Goal: Information Seeking & Learning: Learn about a topic

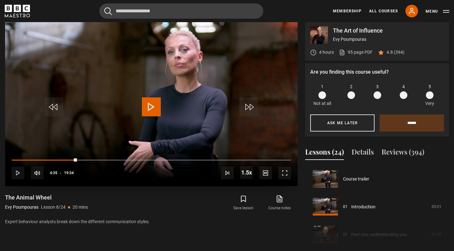
scroll to position [194, 0]
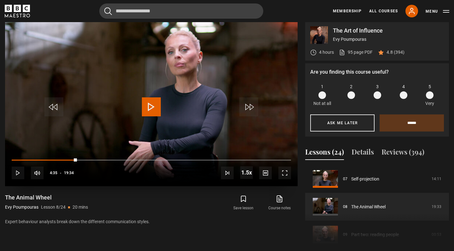
click at [148, 112] on span "Video Player" at bounding box center [151, 106] width 19 height 19
click at [246, 173] on span "Video Player" at bounding box center [246, 172] width 13 height 13
click at [148, 105] on span "Video Player" at bounding box center [151, 106] width 19 height 19
click at [198, 106] on video "Video Player" at bounding box center [151, 103] width 293 height 165
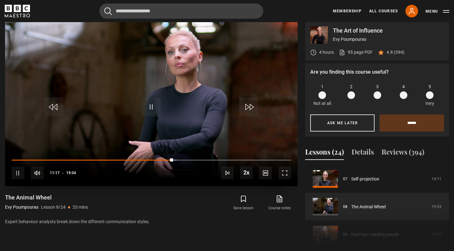
click at [151, 99] on span "Video Player" at bounding box center [151, 106] width 19 height 19
click at [151, 105] on span "Video Player" at bounding box center [151, 106] width 19 height 19
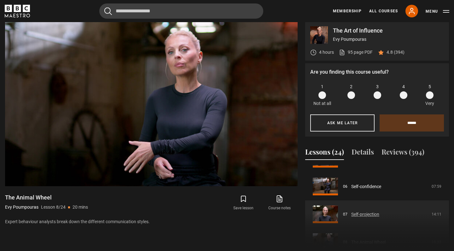
scroll to position [156, 0]
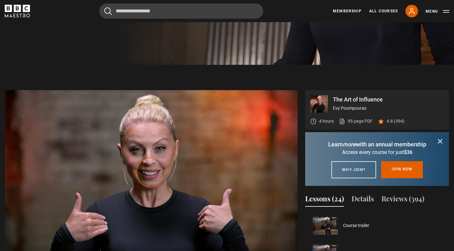
scroll to position [222, 0]
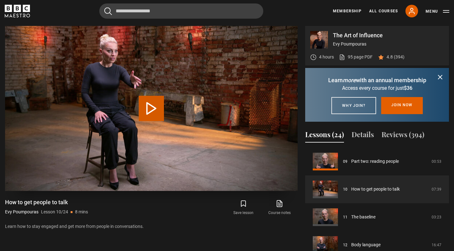
click at [152, 104] on button "Play Lesson How to get people to talk" at bounding box center [151, 108] width 25 height 25
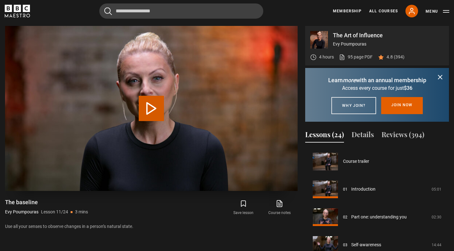
scroll to position [278, 0]
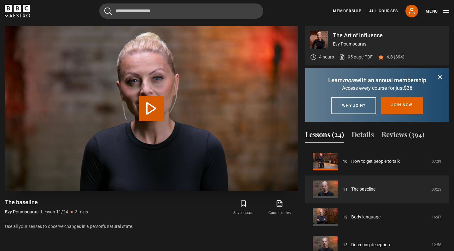
click at [149, 111] on button "Play Lesson The baseline" at bounding box center [151, 108] width 25 height 25
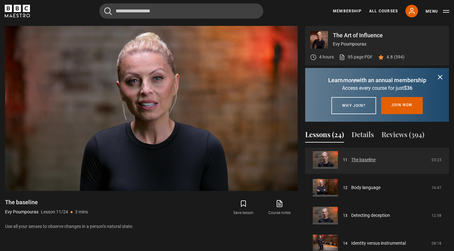
scroll to position [311, 0]
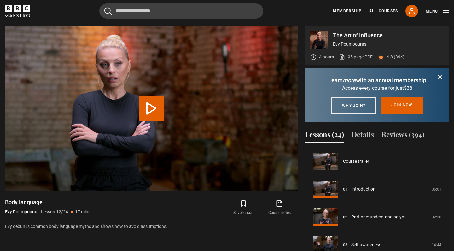
scroll to position [306, 0]
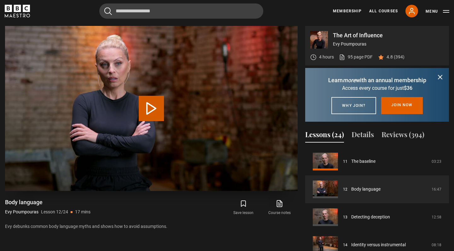
click at [154, 108] on button "Play Lesson Body language" at bounding box center [151, 108] width 25 height 25
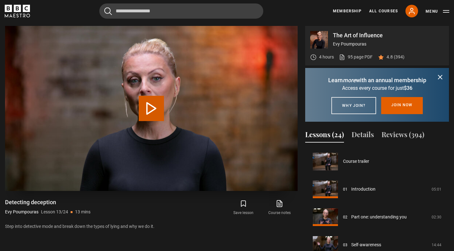
scroll to position [333, 0]
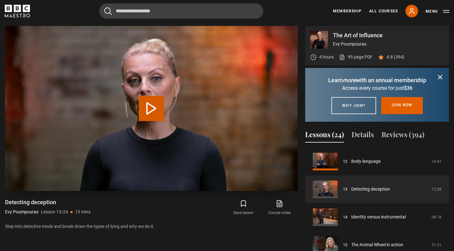
click at [151, 105] on button "Play Lesson Detecting deception" at bounding box center [151, 108] width 25 height 25
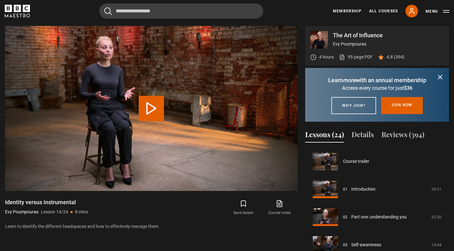
scroll to position [361, 0]
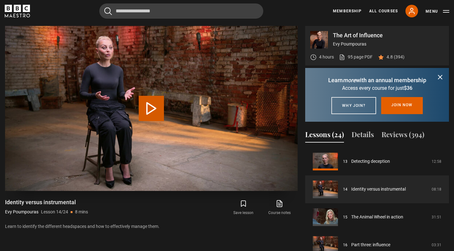
click at [138, 112] on video "Video Player" at bounding box center [151, 108] width 293 height 165
click at [441, 76] on icon "submit" at bounding box center [441, 77] width 4 height 4
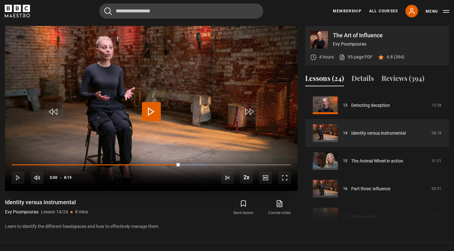
click at [149, 105] on span "Video Player" at bounding box center [151, 111] width 19 height 19
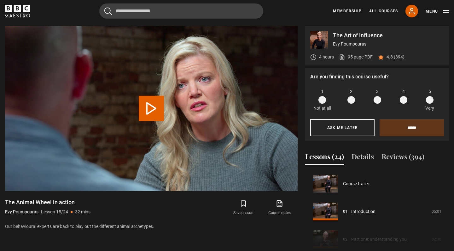
scroll to position [389, 0]
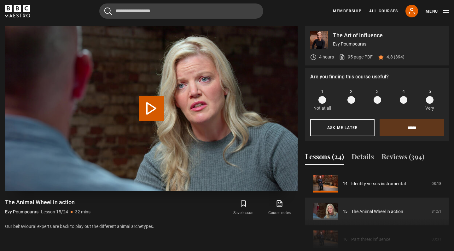
click at [157, 104] on button "Play Lesson The Animal Wheel in action" at bounding box center [151, 108] width 25 height 25
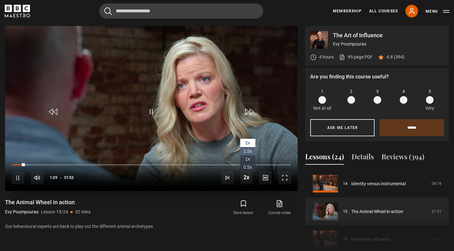
drag, startPoint x: 249, startPoint y: 175, endPoint x: 249, endPoint y: 147, distance: 28.1
click at [249, 171] on div "2x Playback Rate 2x , selected 1.5x 1x 0.5x" at bounding box center [246, 177] width 13 height 13
click at [181, 215] on div "Save lesson Course notes opens in new tab" at bounding box center [229, 207] width 137 height 18
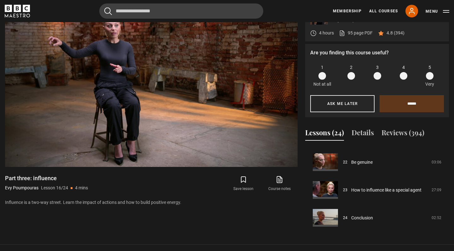
scroll to position [244, 0]
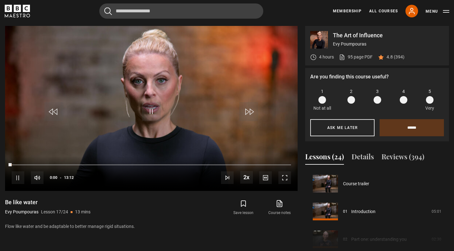
scroll to position [444, 0]
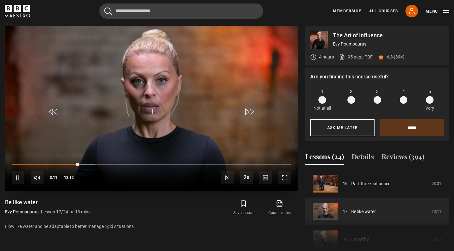
click at [154, 110] on span "Video Player" at bounding box center [151, 111] width 19 height 19
click at [148, 112] on span "Video Player" at bounding box center [151, 111] width 19 height 19
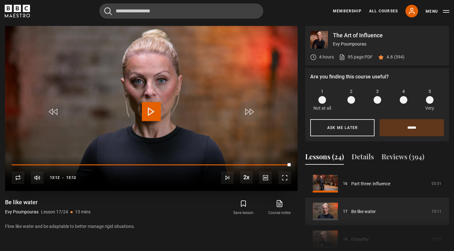
click at [250, 107] on span "Video Player" at bounding box center [249, 111] width 19 height 19
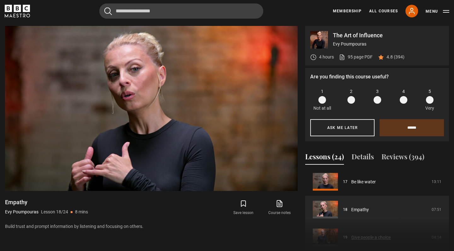
scroll to position [473, 0]
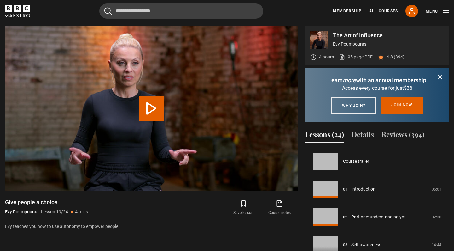
scroll to position [500, 0]
